Goal: Check status: Check status

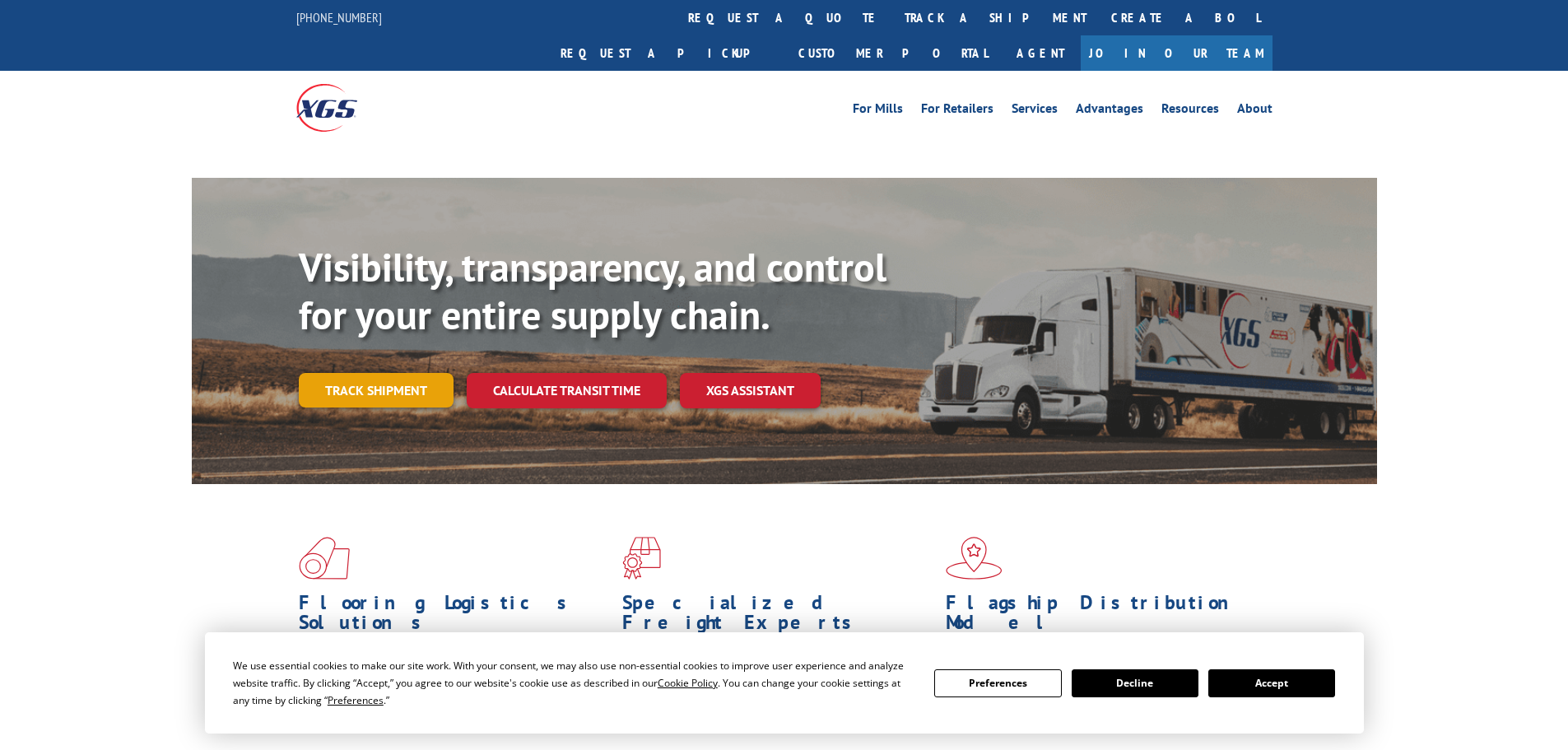
click at [370, 373] on link "Track shipment" at bounding box center [376, 390] width 155 height 34
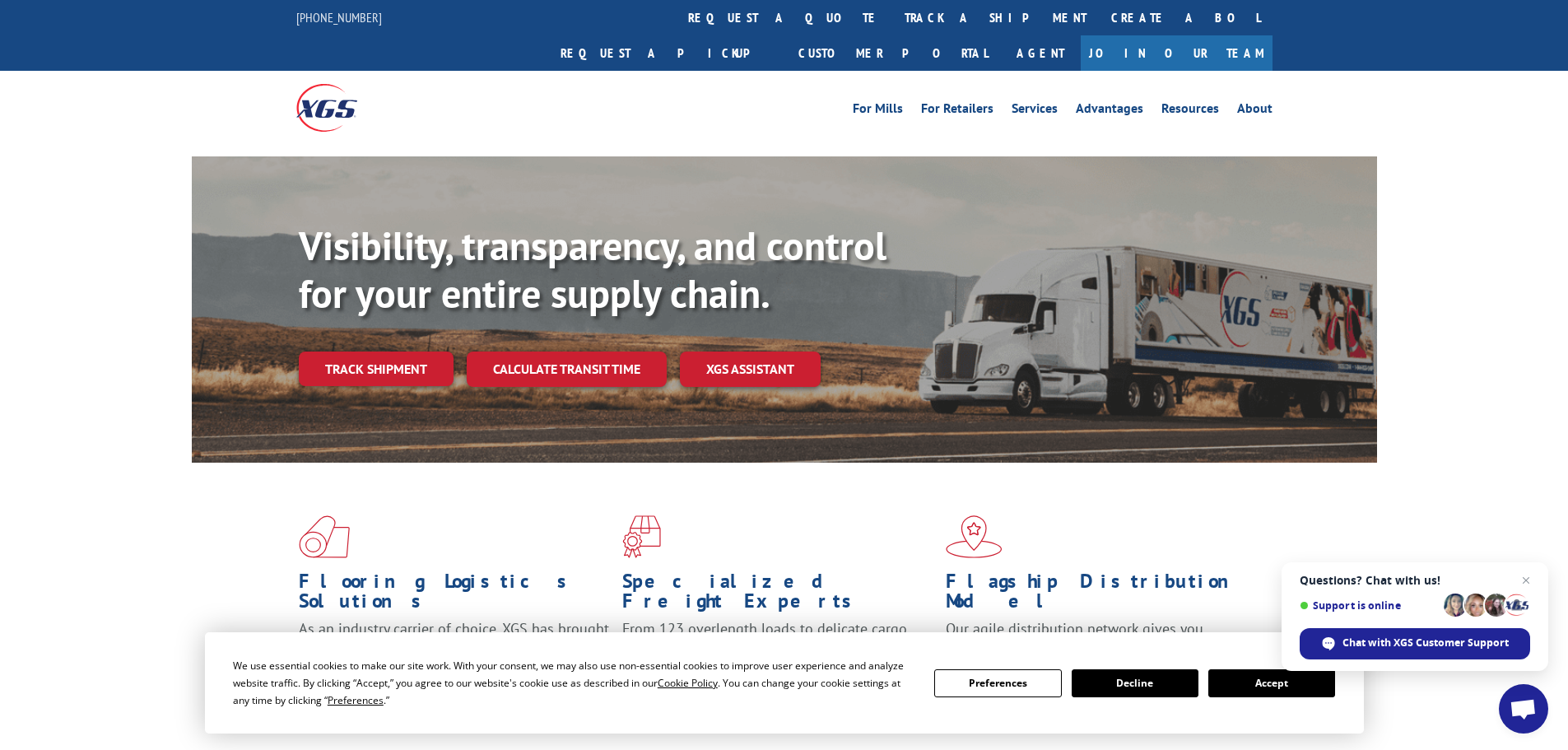
click at [1254, 692] on button "Accept" at bounding box center [1272, 683] width 127 height 28
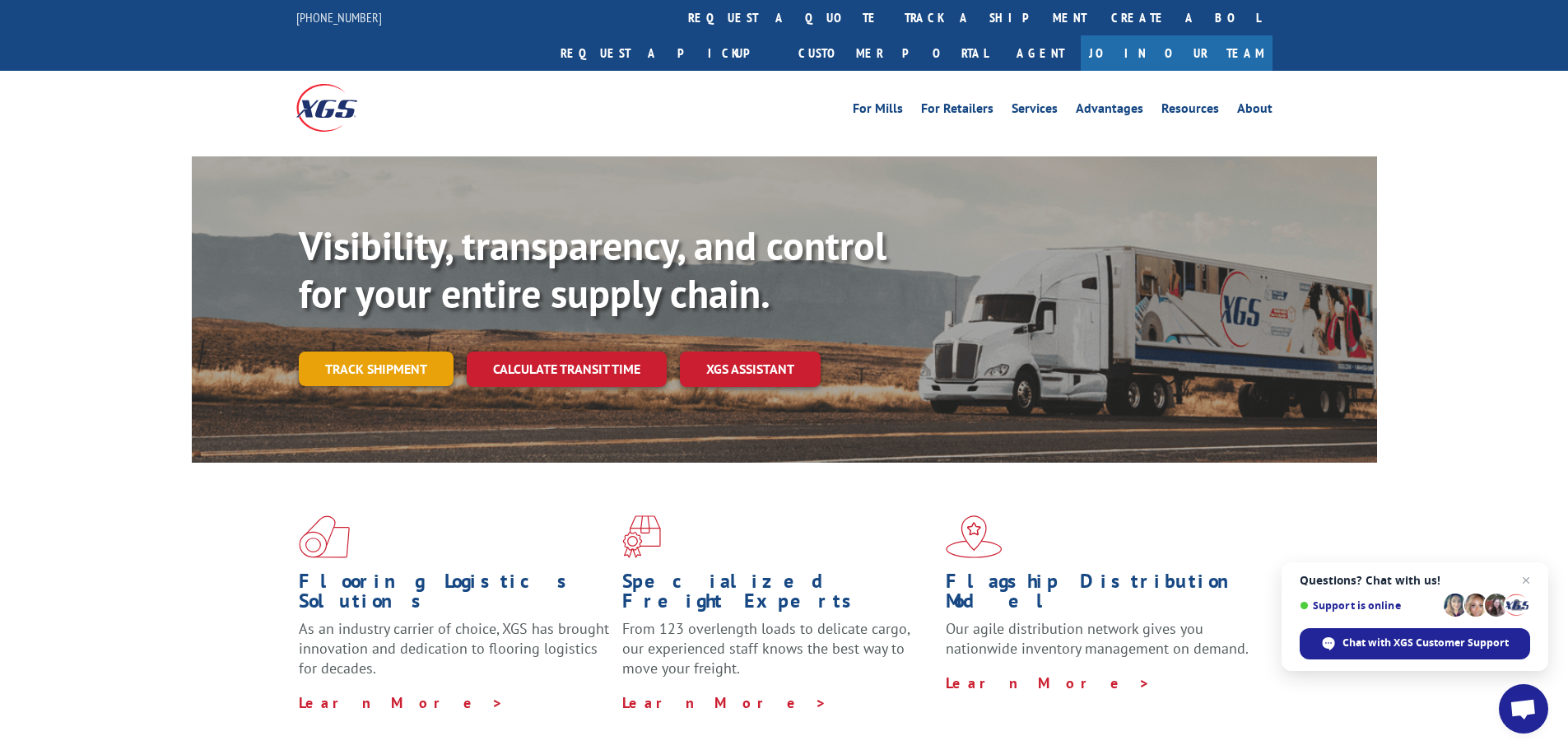
click at [373, 351] on link "Track shipment" at bounding box center [376, 368] width 155 height 34
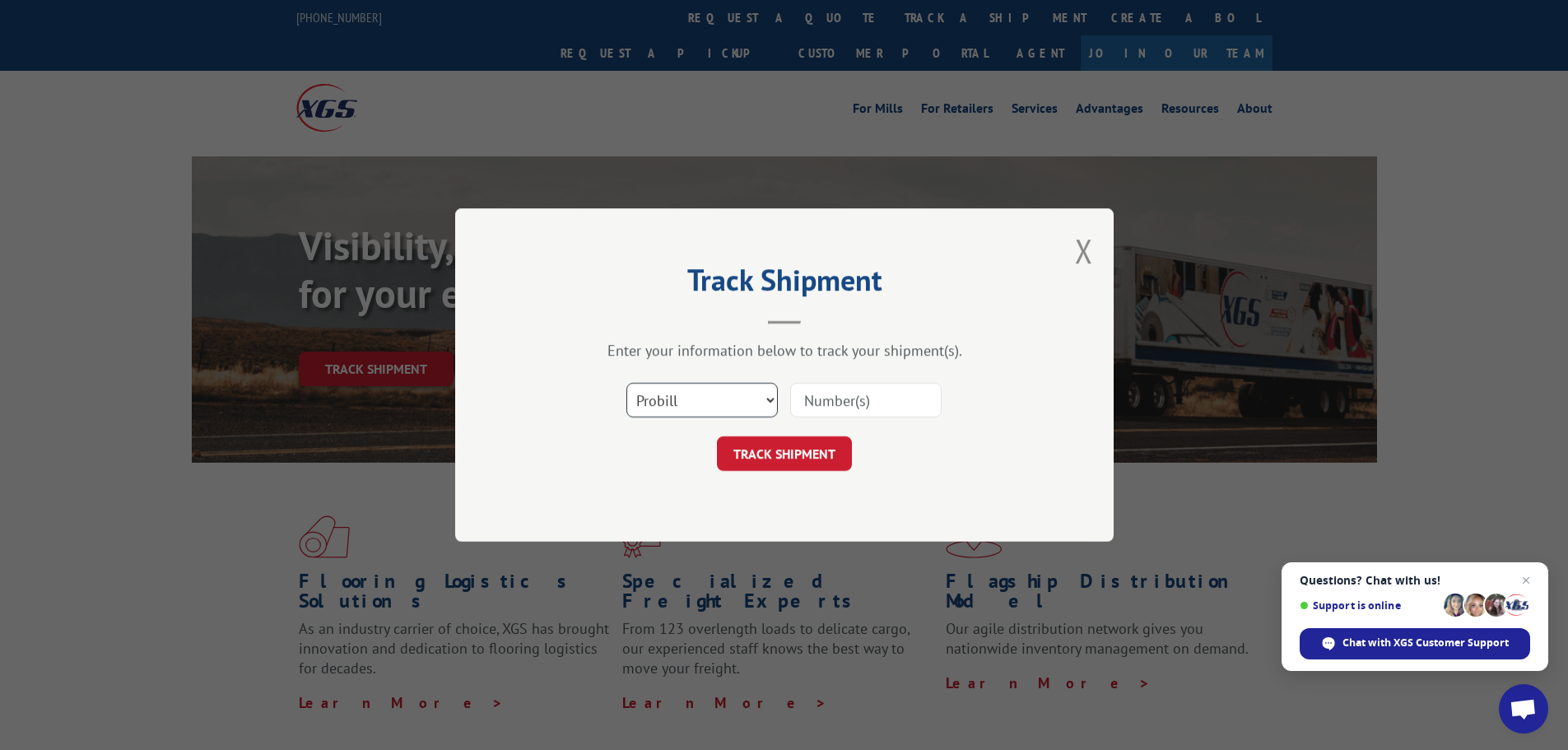
drag, startPoint x: 707, startPoint y: 395, endPoint x: 752, endPoint y: 396, distance: 45.0
click at [708, 395] on select "Select category... Probill BOL PO" at bounding box center [702, 400] width 152 height 34
select select "bol"
click at [626, 383] on select "Select category... Probill BOL PO" at bounding box center [702, 400] width 152 height 34
click at [857, 401] on input at bounding box center [866, 400] width 152 height 34
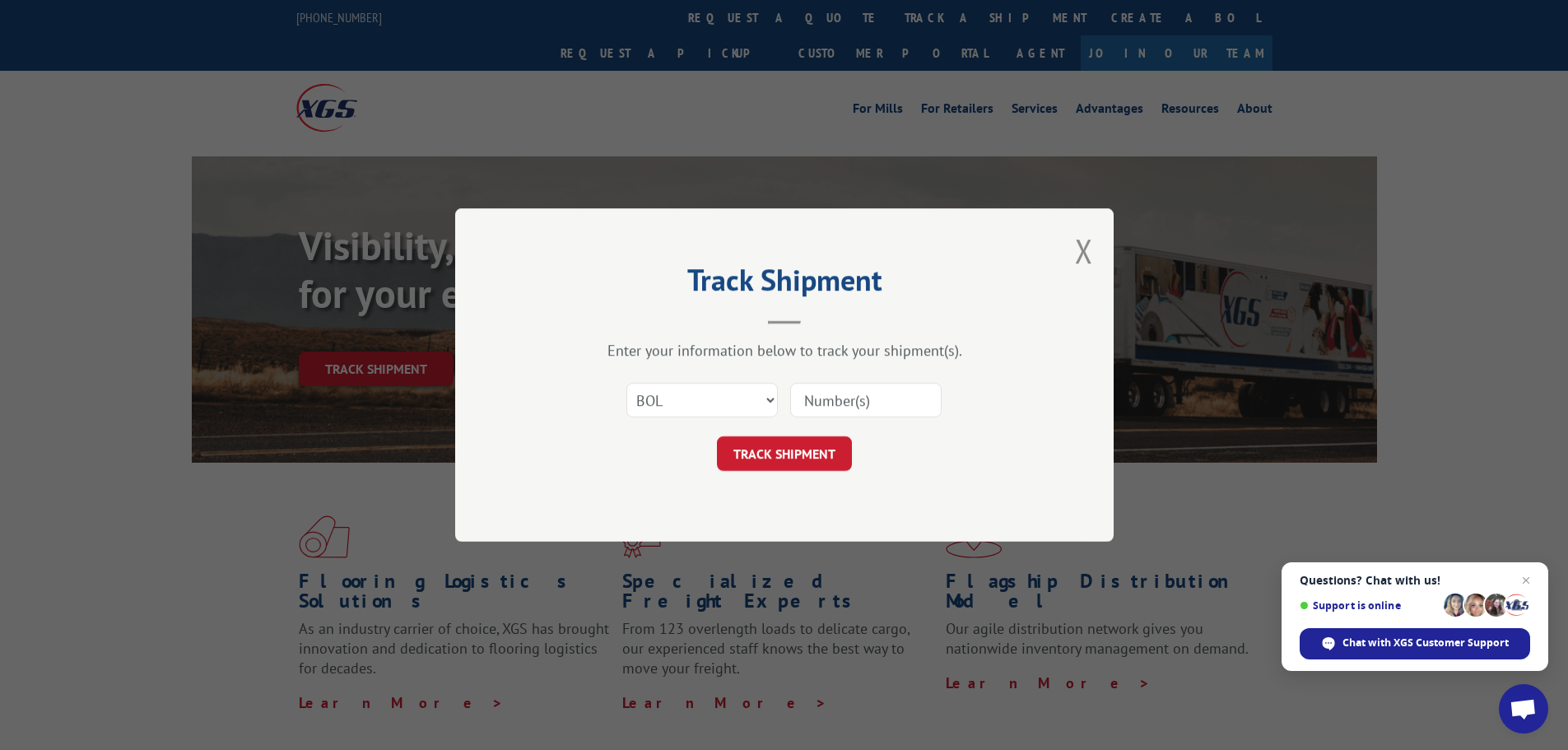
paste input "7120001"
type input "7120001"
drag, startPoint x: 871, startPoint y: 401, endPoint x: 780, endPoint y: 400, distance: 91.0
click at [780, 400] on div "Select category... Probill BOL PO 7120001" at bounding box center [784, 400] width 494 height 54
click at [857, 399] on input at bounding box center [866, 400] width 152 height 34
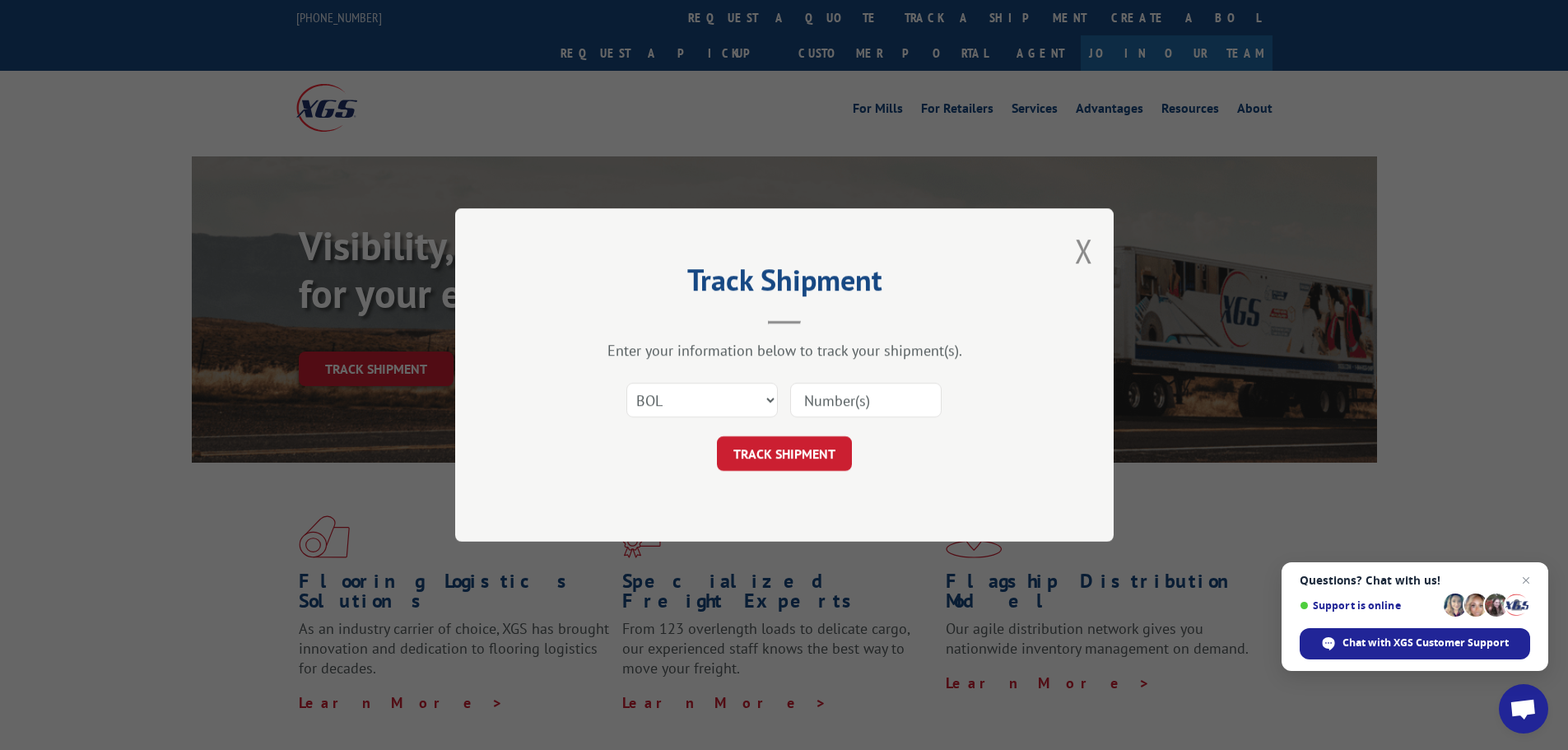
click at [856, 399] on input at bounding box center [866, 400] width 152 height 34
paste input "7120001"
click at [762, 400] on div "Select category... Probill BOL PO 7120001" at bounding box center [784, 400] width 494 height 54
click at [867, 395] on input "7120001" at bounding box center [866, 400] width 152 height 34
drag, startPoint x: 867, startPoint y: 400, endPoint x: 770, endPoint y: 400, distance: 97.0
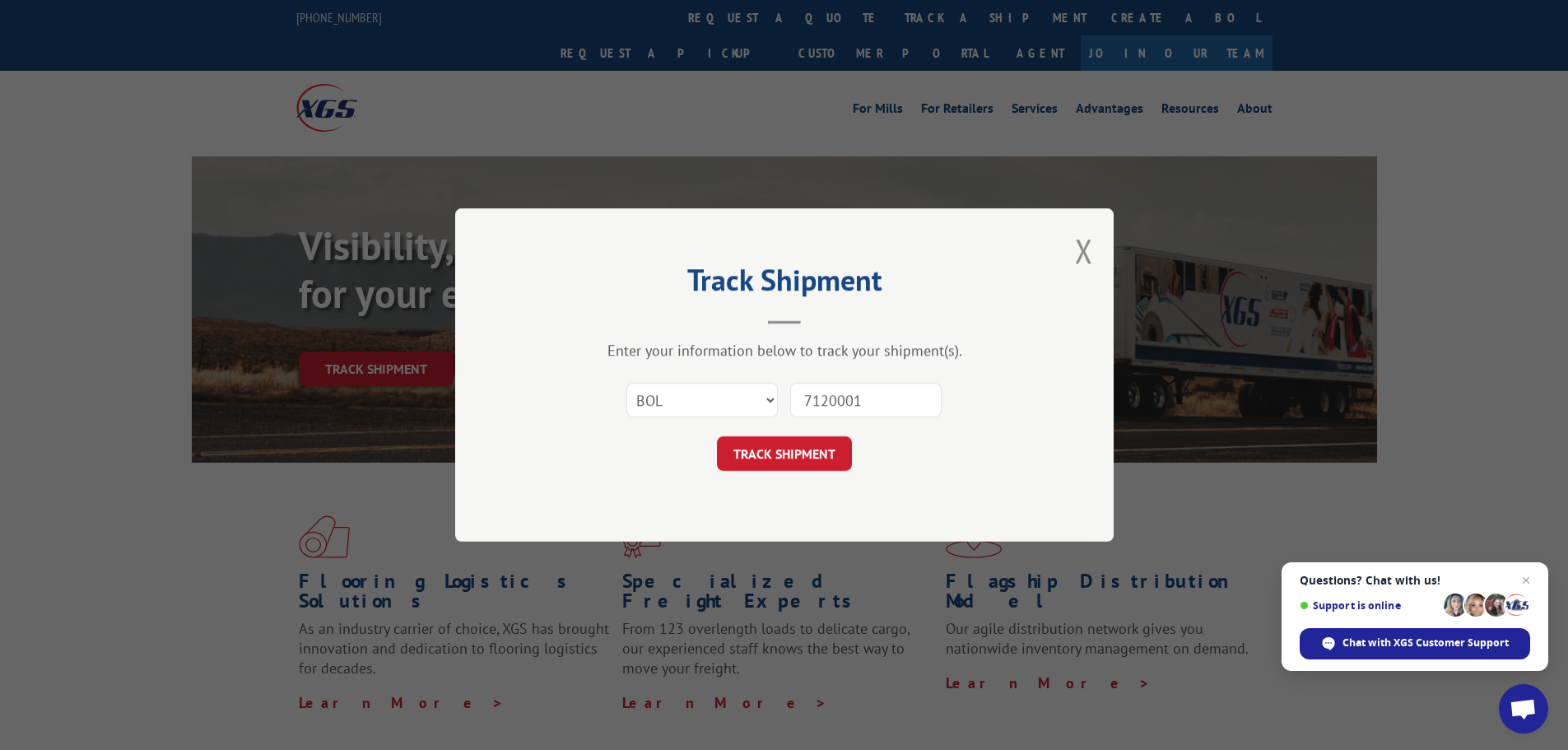
click at [770, 400] on div "Select category... Probill BOL PO 7120001" at bounding box center [784, 400] width 494 height 54
paste input "639084919399"
type input "639084919399"
click at [794, 435] on form "Select category... Probill BOL PO 639084919399 TRACK SHIPMENT" at bounding box center [784, 422] width 494 height 98
click at [795, 456] on button "TRACK SHIPMENT" at bounding box center [784, 453] width 135 height 34
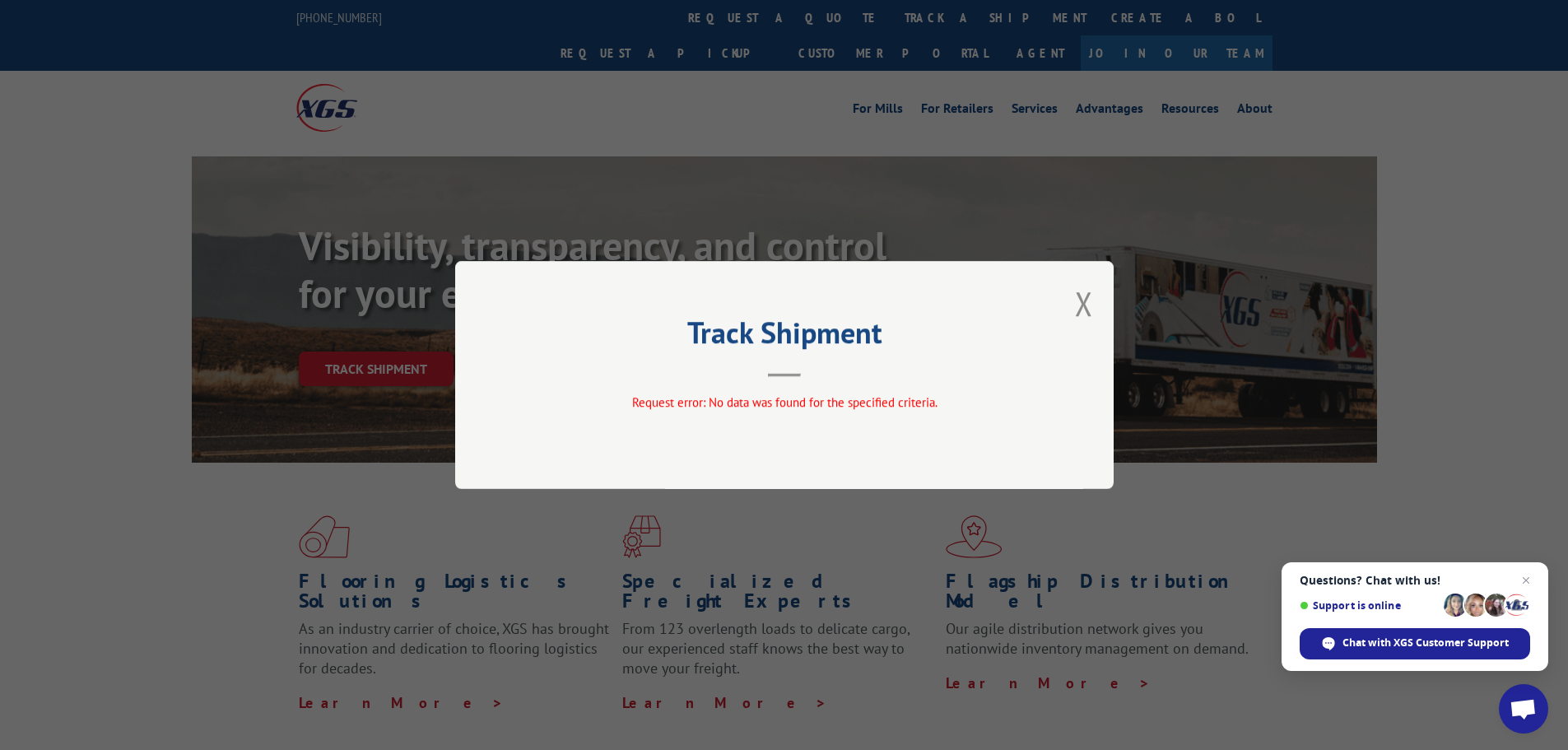
click at [1079, 294] on button "Close modal" at bounding box center [1084, 303] width 18 height 43
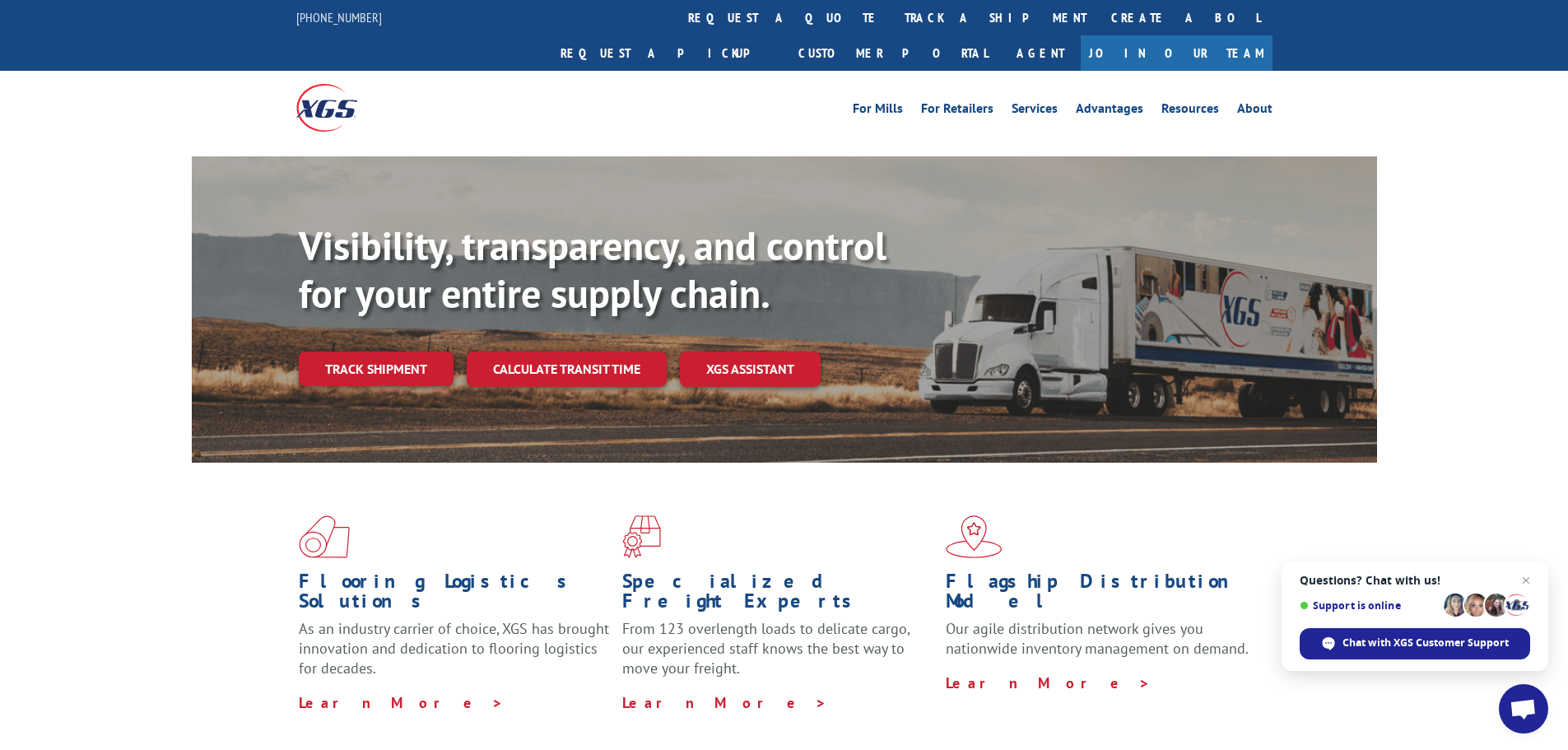
click at [402, 351] on link "Track shipment" at bounding box center [376, 368] width 155 height 34
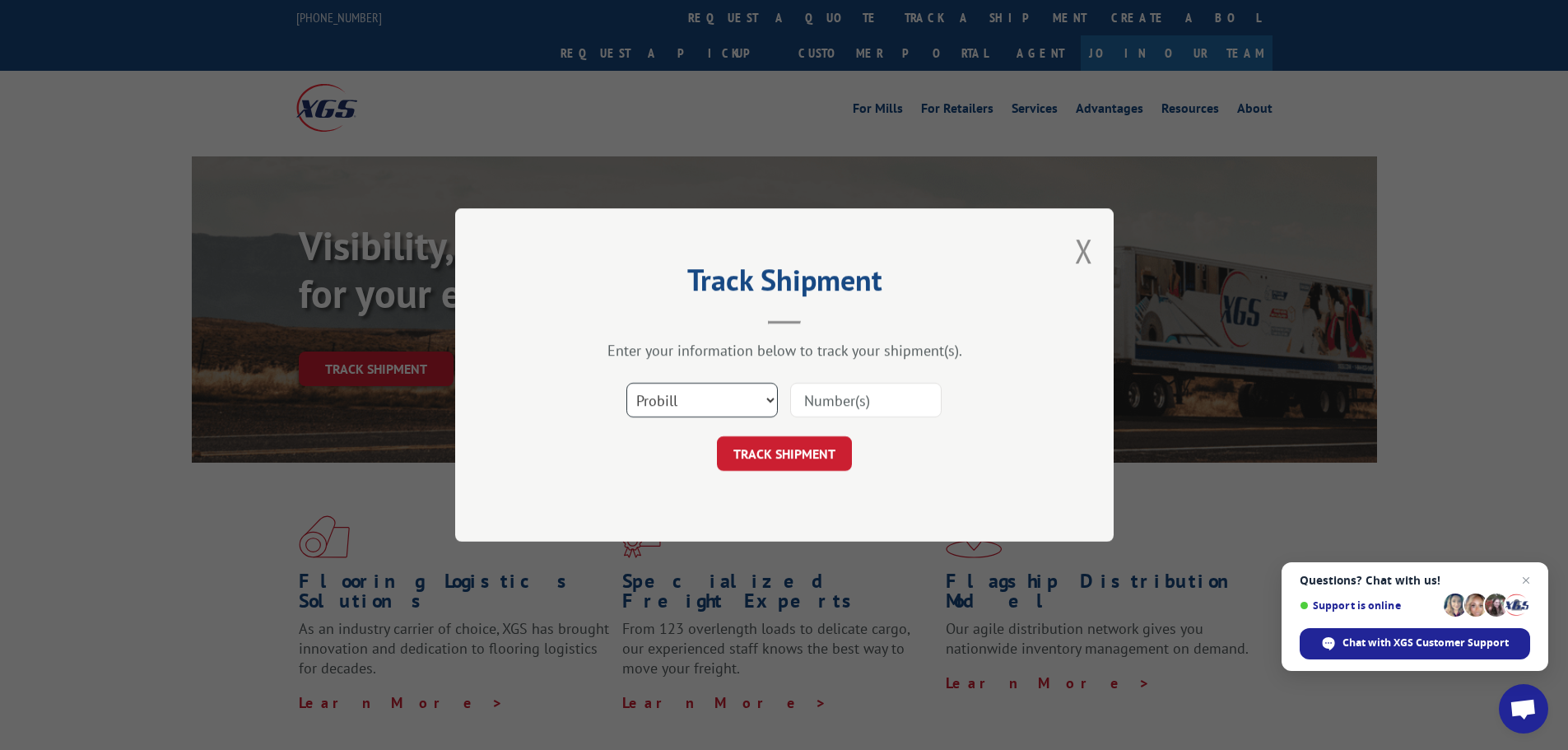
click at [748, 396] on select "Select category... Probill BOL PO" at bounding box center [702, 400] width 152 height 34
click at [832, 400] on input at bounding box center [866, 400] width 152 height 34
paste input "639084919399"
type input "639084919399"
click at [824, 444] on button "TRACK SHIPMENT" at bounding box center [784, 453] width 135 height 34
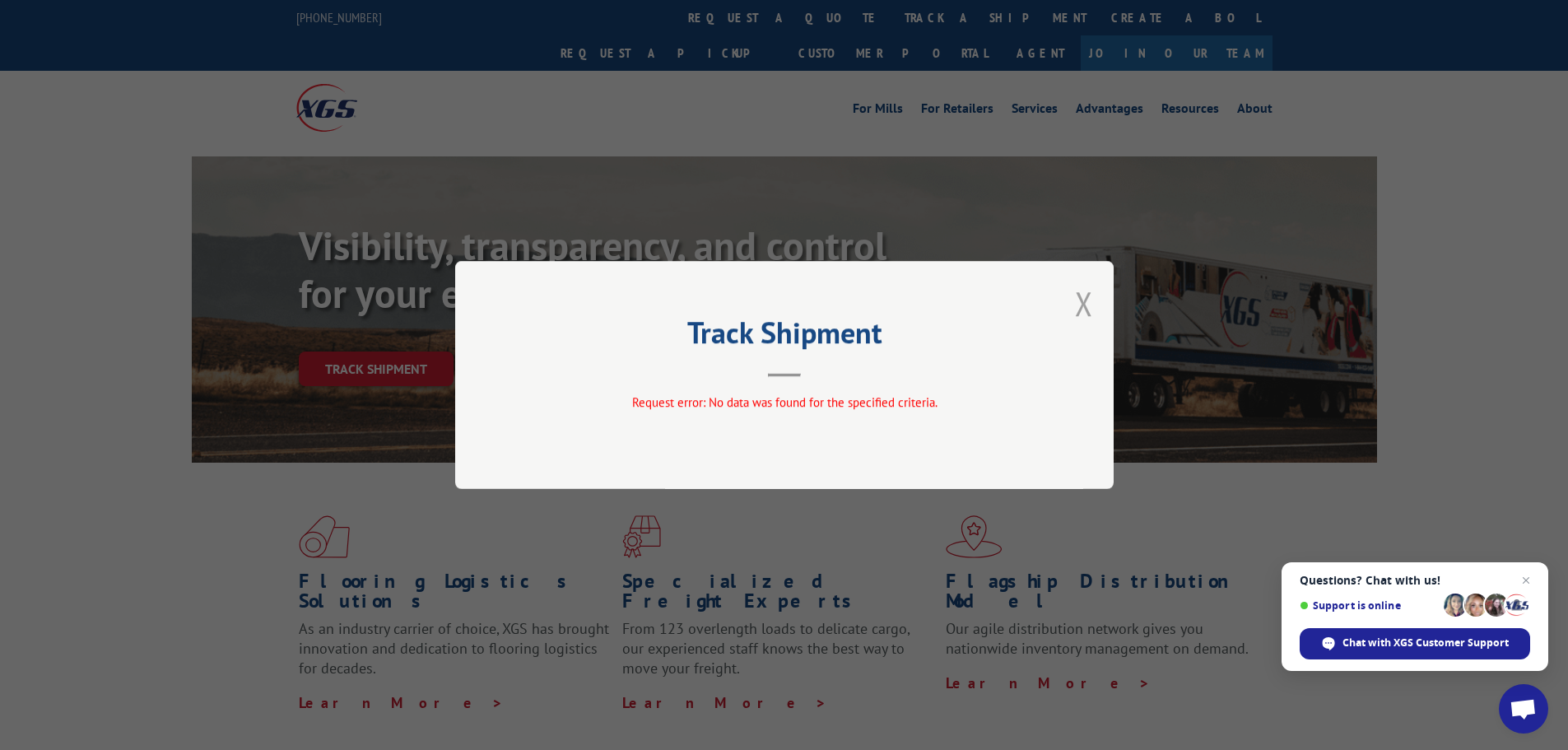
click at [1081, 303] on button "Close modal" at bounding box center [1084, 303] width 18 height 43
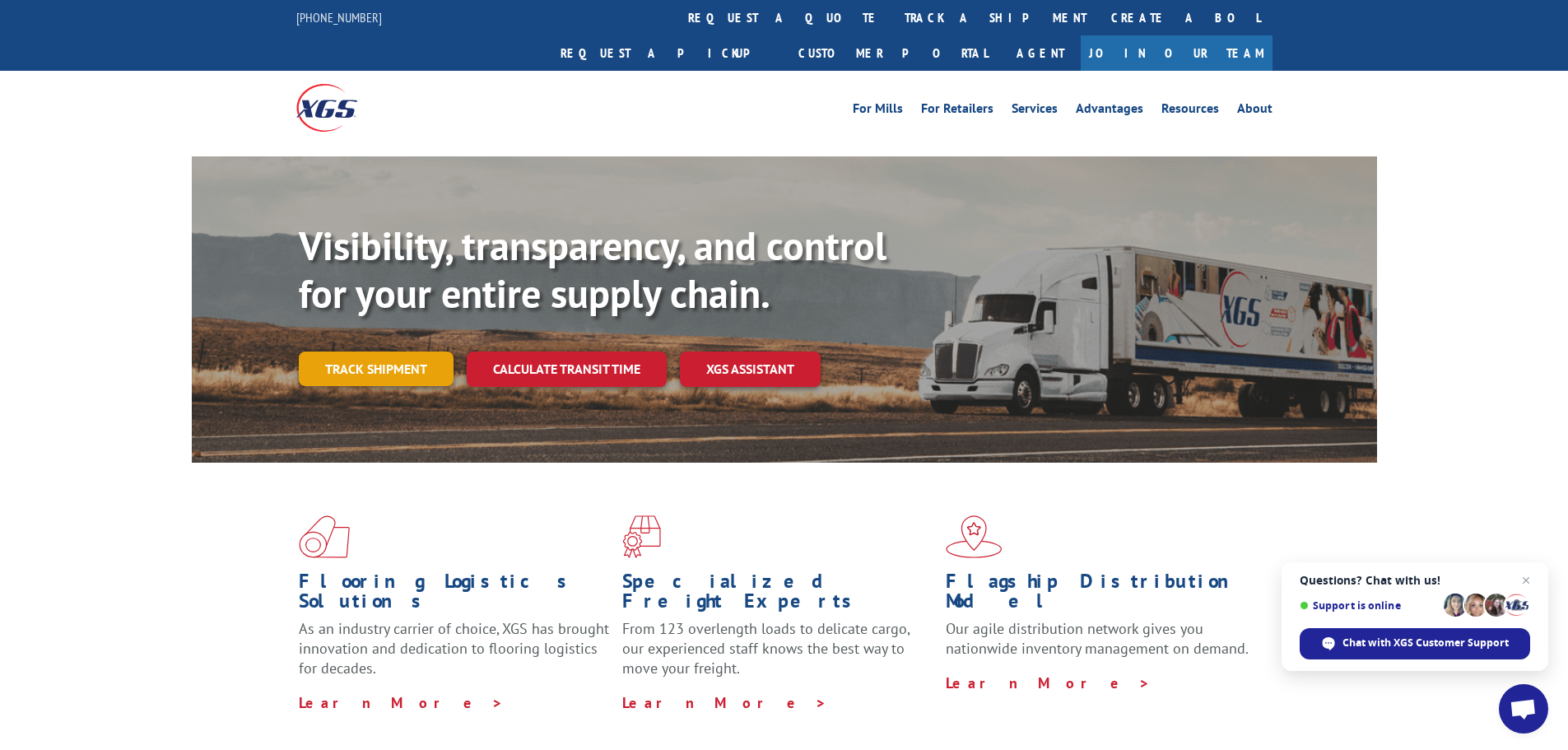
click at [386, 351] on link "Track shipment" at bounding box center [376, 368] width 155 height 34
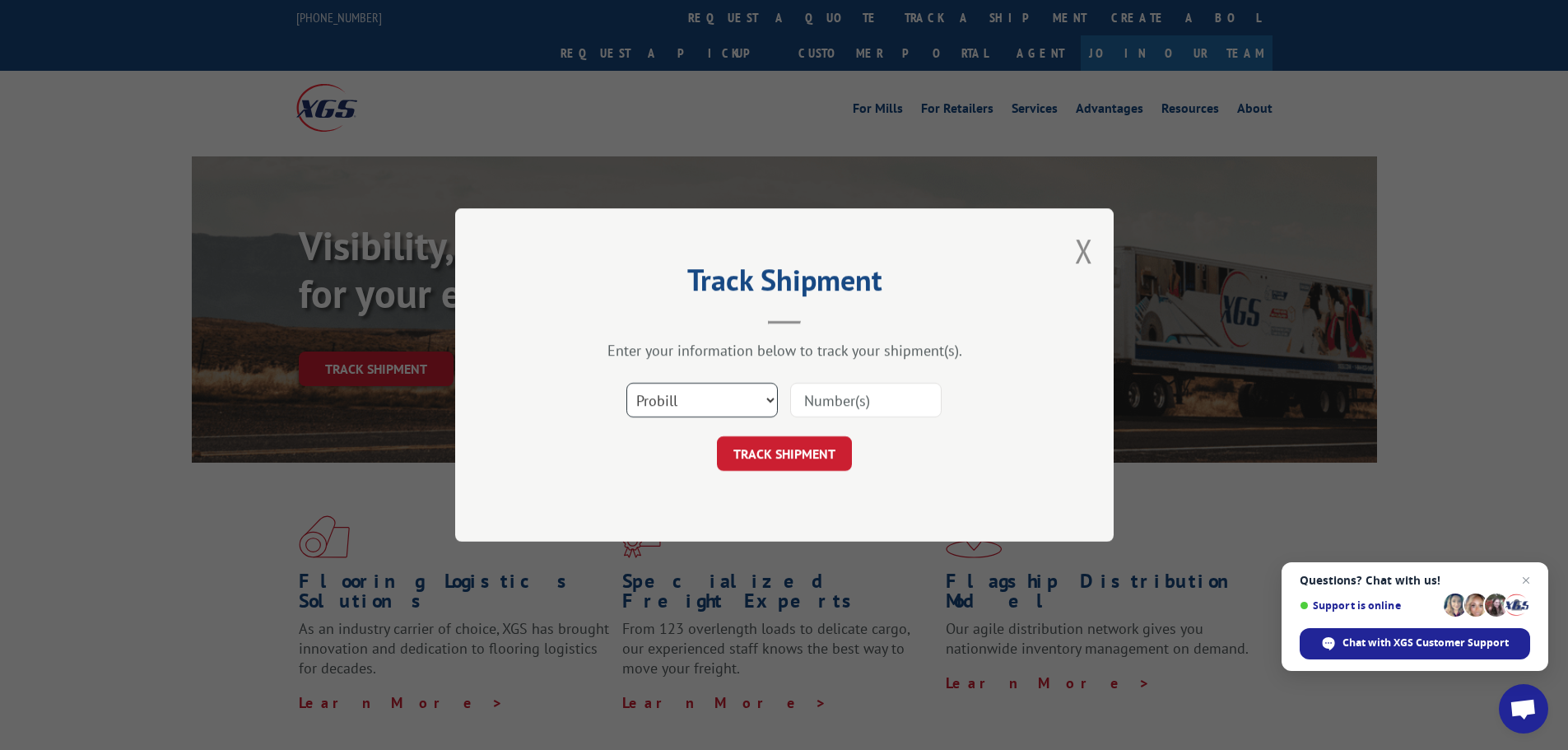
click at [743, 404] on select "Select category... Probill BOL PO" at bounding box center [702, 400] width 152 height 34
click at [626, 383] on select "Select category... Probill BOL PO" at bounding box center [702, 400] width 152 height 34
click at [738, 400] on select "Select category... Probill BOL PO" at bounding box center [702, 400] width 152 height 34
select select "po"
click at [626, 383] on select "Select category... Probill BOL PO" at bounding box center [702, 400] width 152 height 34
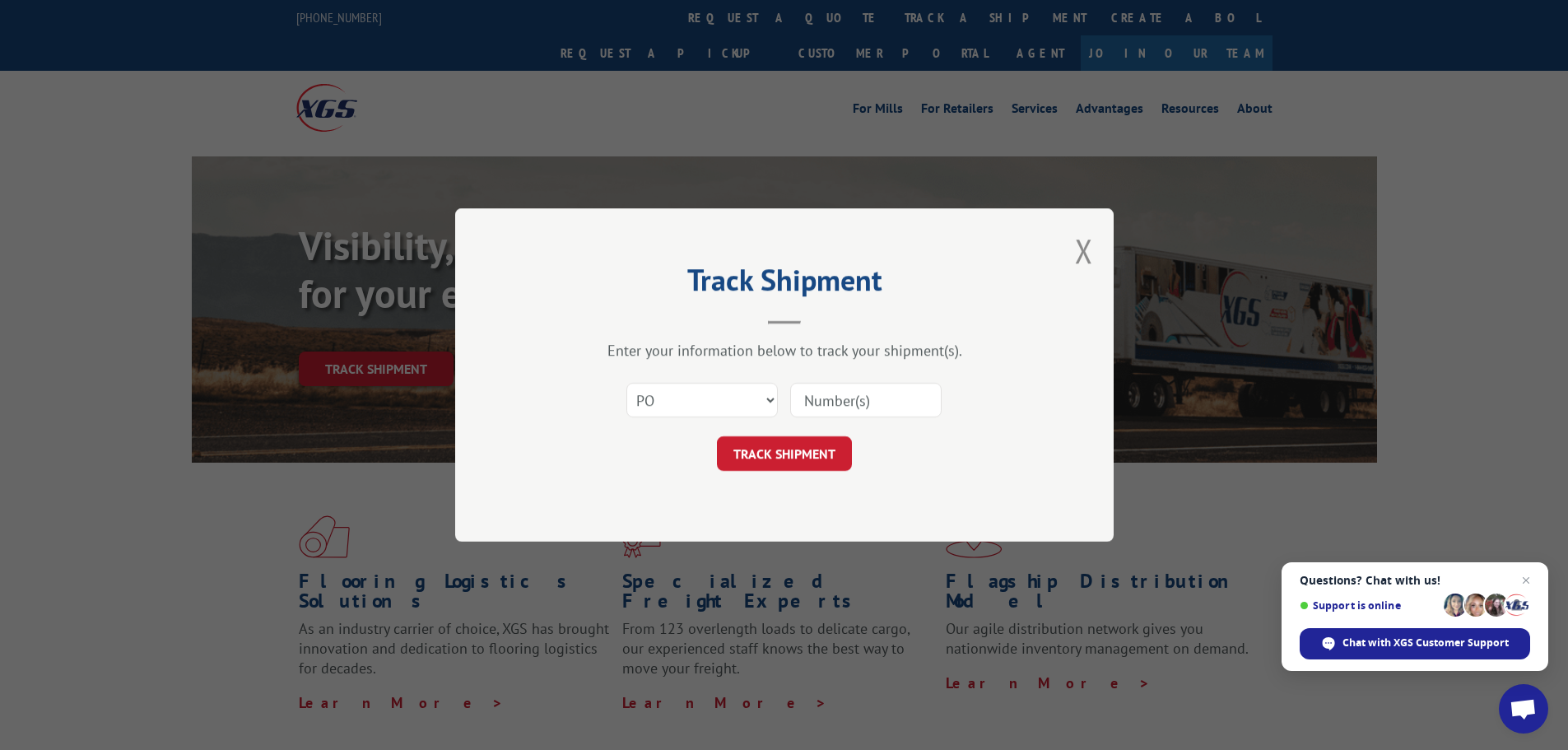
click at [882, 400] on input at bounding box center [866, 400] width 152 height 34
type input "0002367079"
click button "TRACK SHIPMENT" at bounding box center [784, 453] width 135 height 34
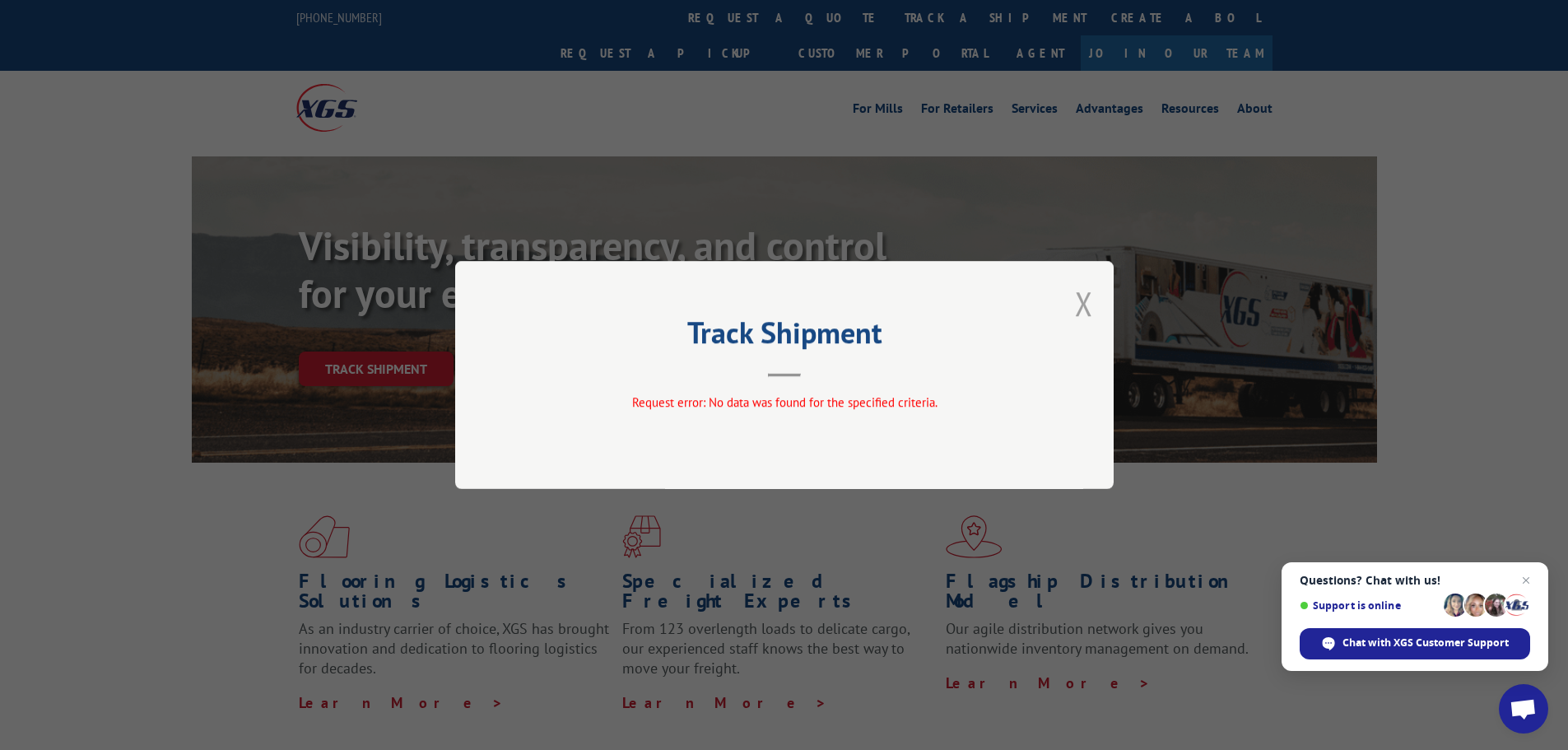
click at [1079, 290] on button "Close modal" at bounding box center [1084, 303] width 18 height 43
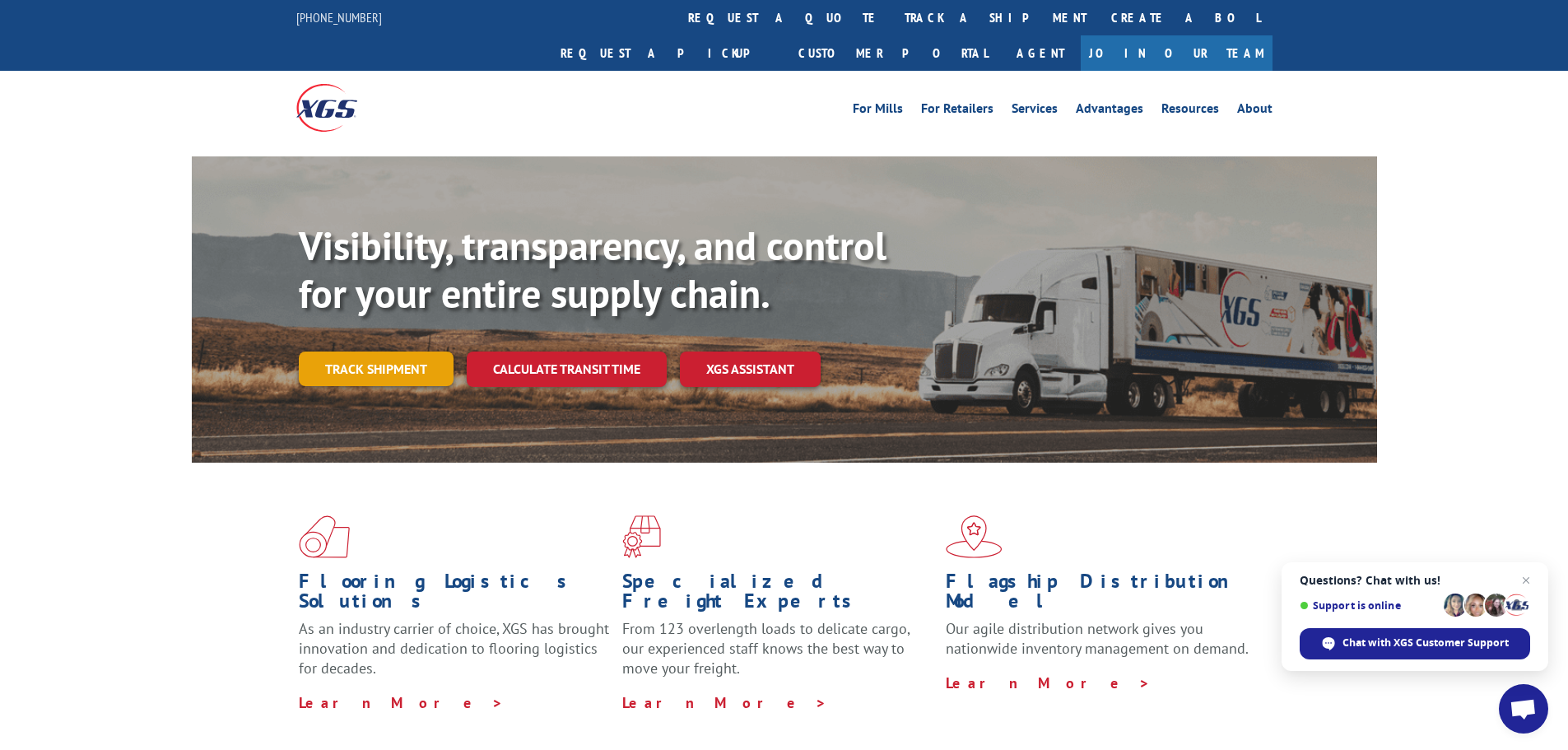
click at [406, 351] on link "Track shipment" at bounding box center [376, 368] width 155 height 34
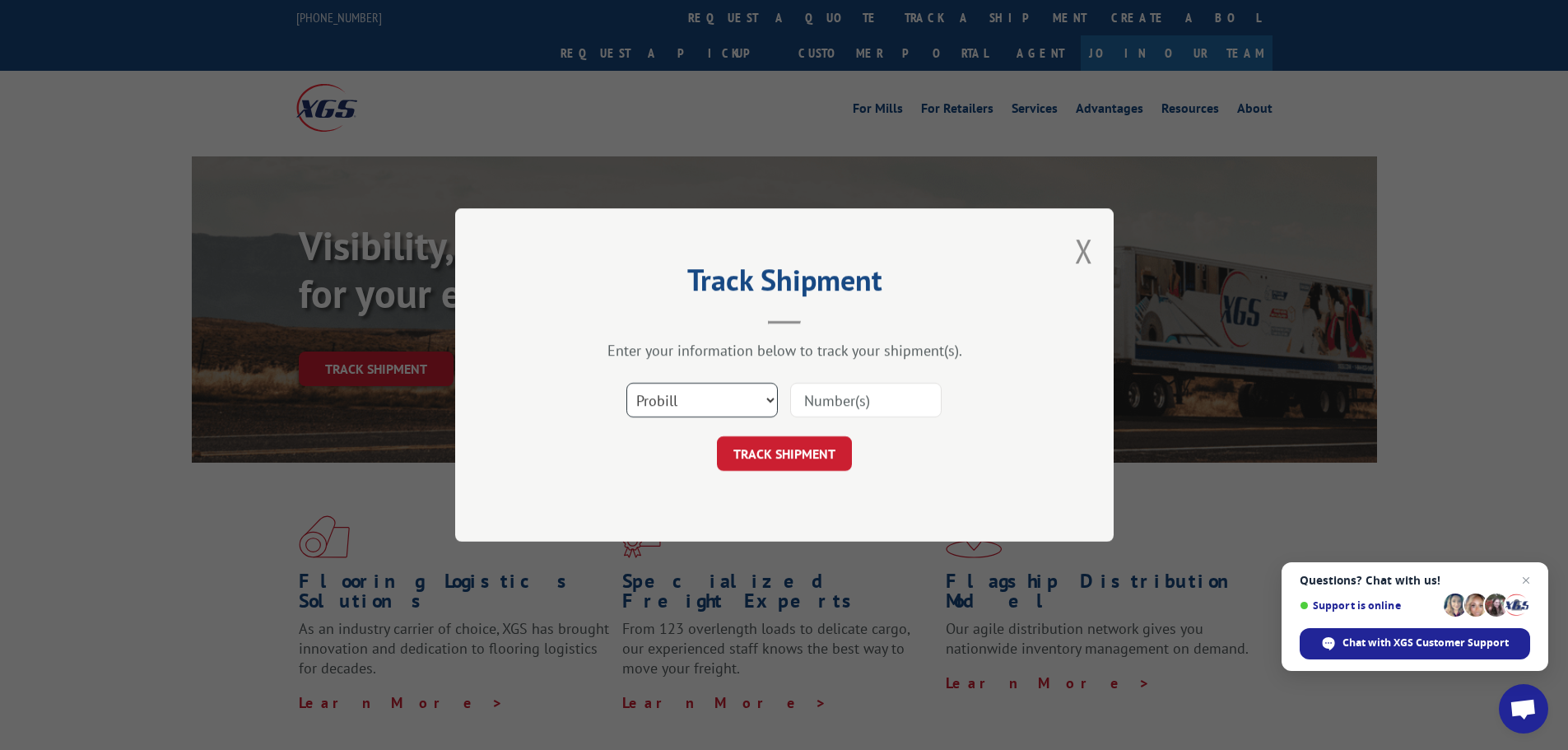
click at [755, 398] on select "Select category... Probill BOL PO" at bounding box center [702, 400] width 152 height 34
select select "po"
click at [626, 383] on select "Select category... Probill BOL PO" at bounding box center [702, 400] width 152 height 34
click at [843, 404] on input at bounding box center [866, 400] width 152 height 34
type input "7120001"
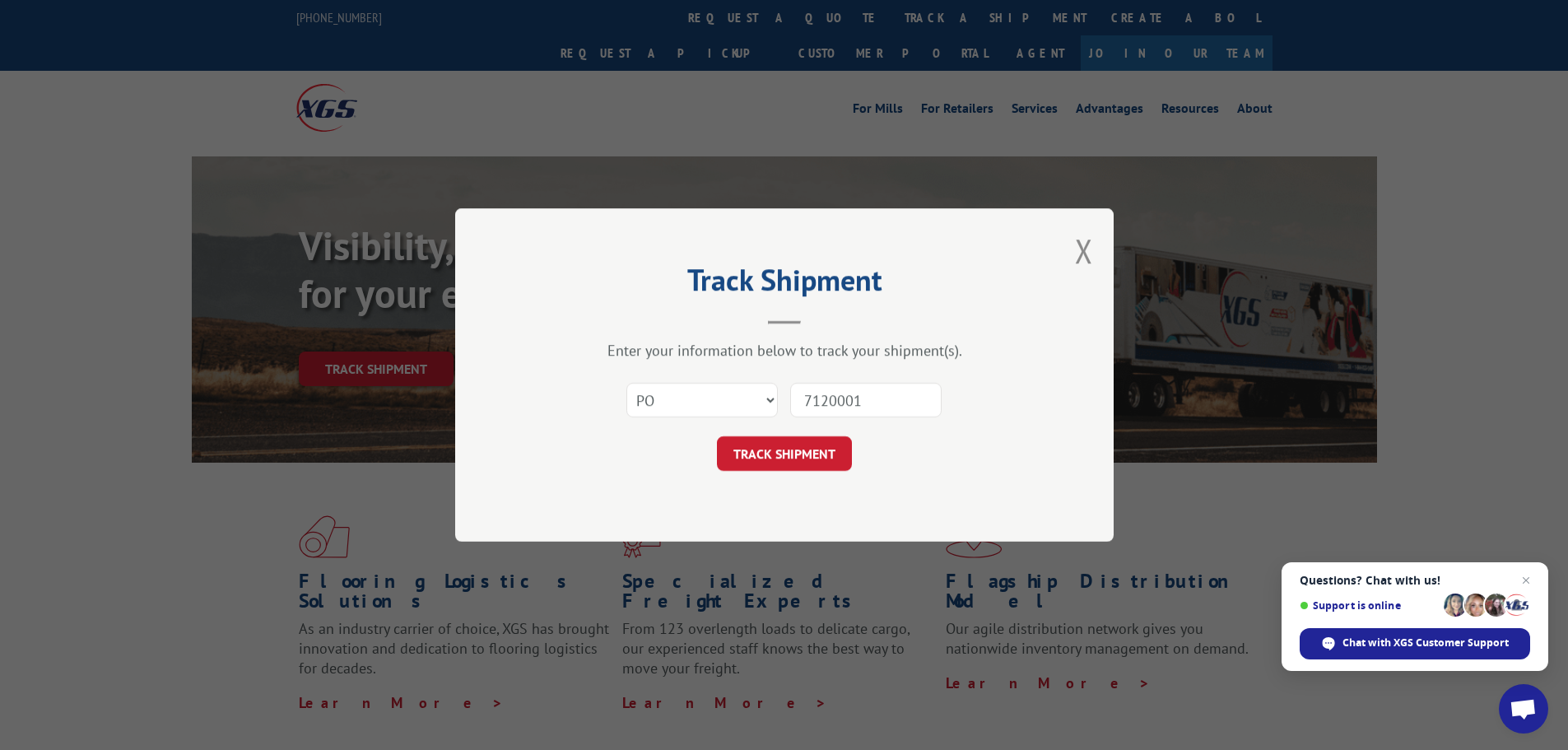
click button "TRACK SHIPMENT" at bounding box center [784, 453] width 135 height 34
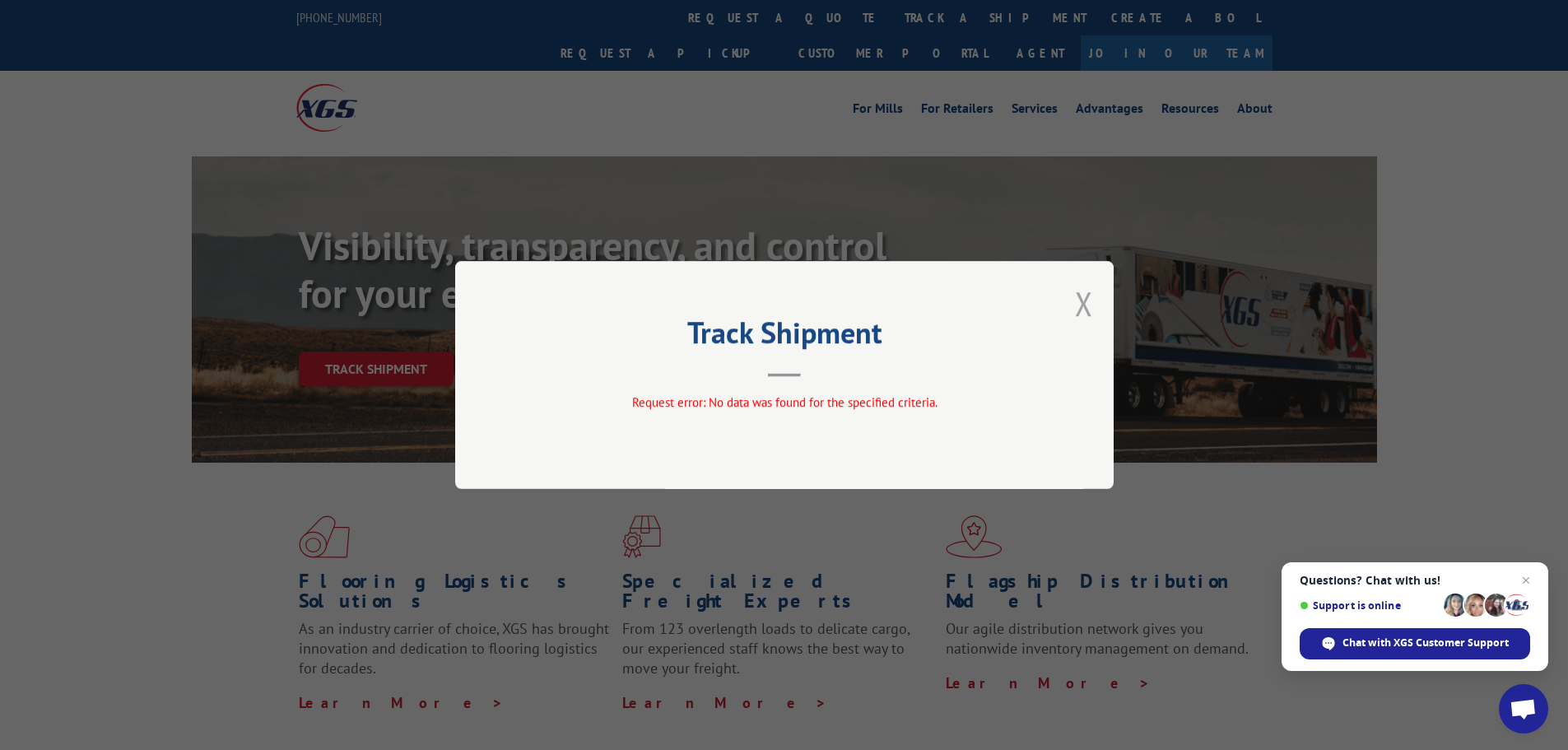
click at [1090, 305] on button "Close modal" at bounding box center [1084, 303] width 18 height 43
